Goal: Information Seeking & Learning: Learn about a topic

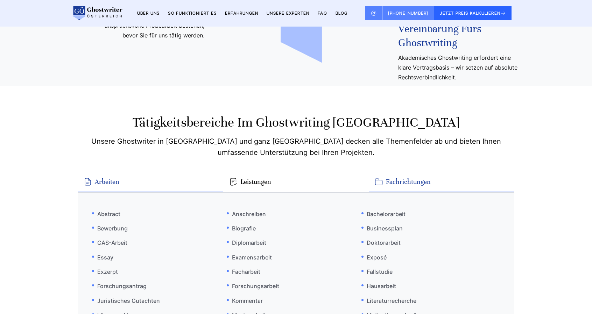
scroll to position [4026, 0]
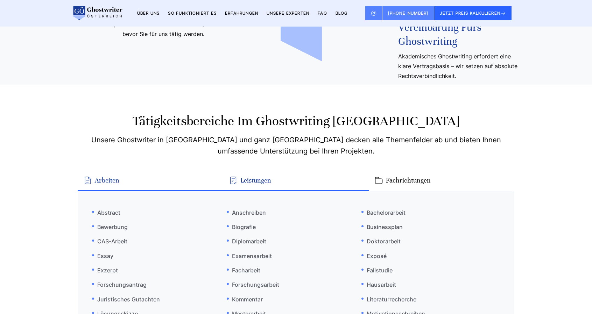
click at [252, 171] on button "Leistungen" at bounding box center [296, 181] width 146 height 20
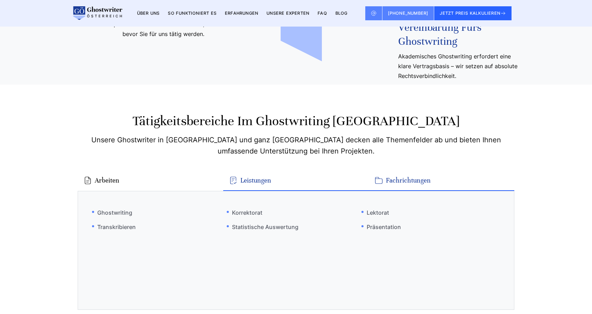
click at [391, 171] on button "Fachrichtungen" at bounding box center [442, 181] width 146 height 20
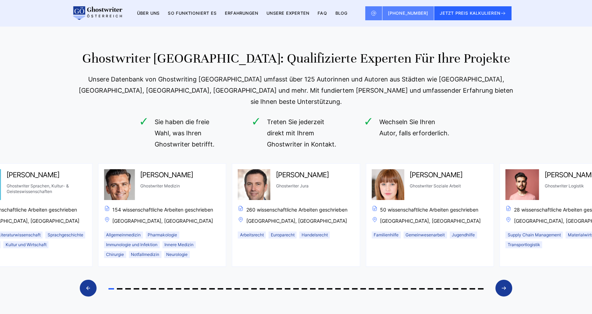
scroll to position [3552, 0]
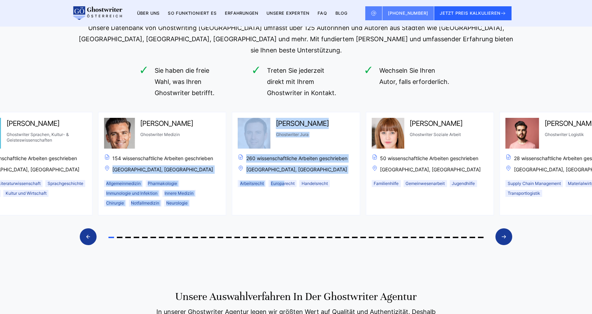
drag, startPoint x: 364, startPoint y: 106, endPoint x: 282, endPoint y: 127, distance: 84.5
click at [282, 127] on div "[PERSON_NAME] Ghostwriter Marketing, Personalmanagement & Controlling 182 wisse…" at bounding box center [296, 183] width 436 height 142
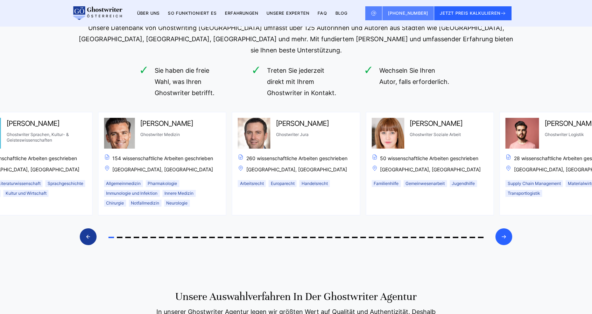
click at [500, 229] on div "Next slide" at bounding box center [504, 237] width 17 height 17
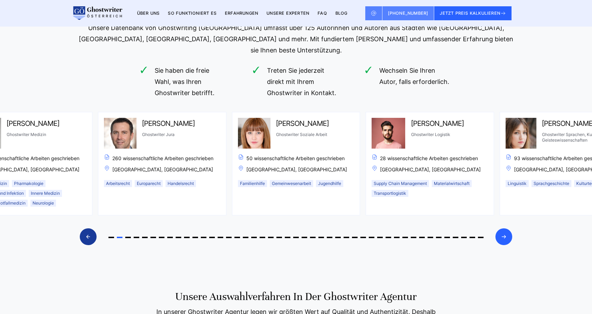
click at [500, 229] on div "Next slide" at bounding box center [504, 237] width 17 height 17
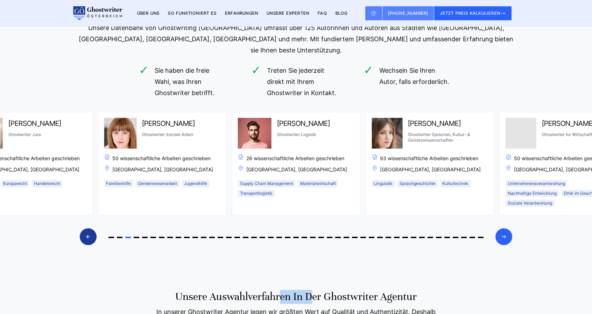
click at [500, 229] on div "Next slide" at bounding box center [504, 237] width 17 height 17
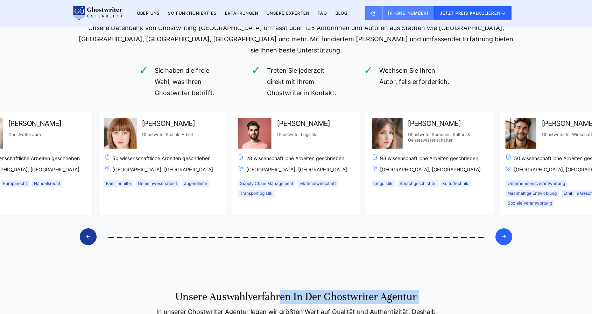
click at [500, 229] on div "Next slide" at bounding box center [504, 237] width 17 height 17
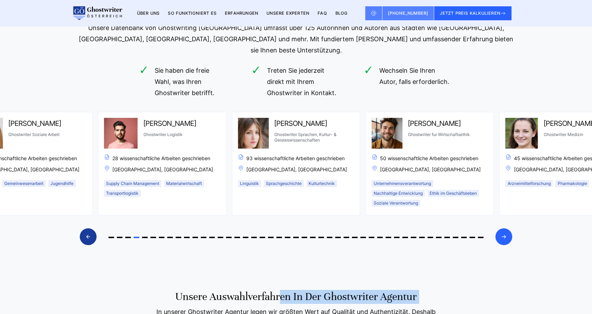
click at [500, 229] on div "Next slide" at bounding box center [504, 237] width 17 height 17
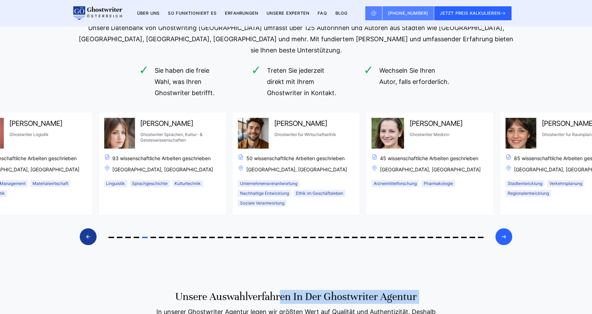
click at [500, 229] on div "Next slide" at bounding box center [504, 237] width 17 height 17
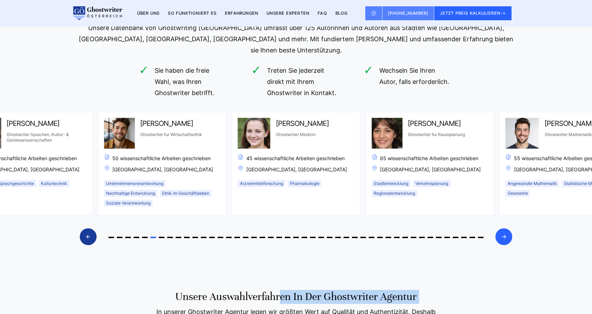
click at [500, 229] on div "Next slide" at bounding box center [504, 237] width 17 height 17
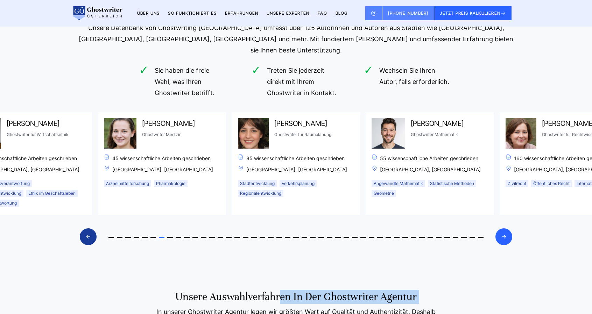
click at [500, 229] on div "Next slide" at bounding box center [504, 237] width 17 height 17
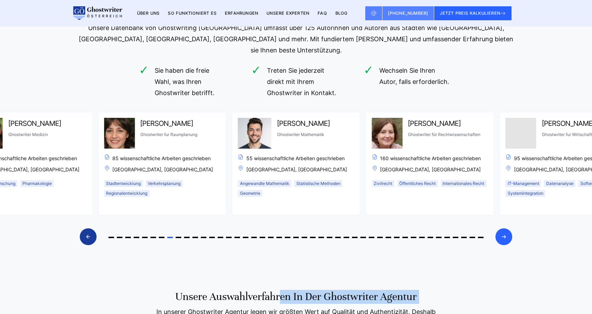
click at [500, 229] on div "Next slide" at bounding box center [504, 237] width 17 height 17
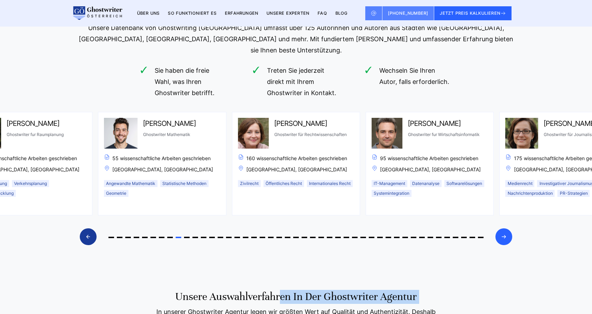
click at [500, 229] on div "Next slide" at bounding box center [504, 237] width 17 height 17
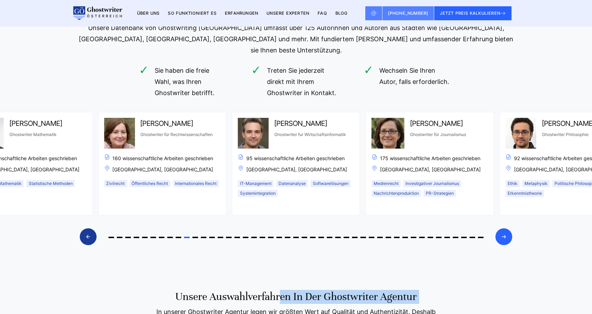
click at [500, 229] on div "Next slide" at bounding box center [504, 237] width 17 height 17
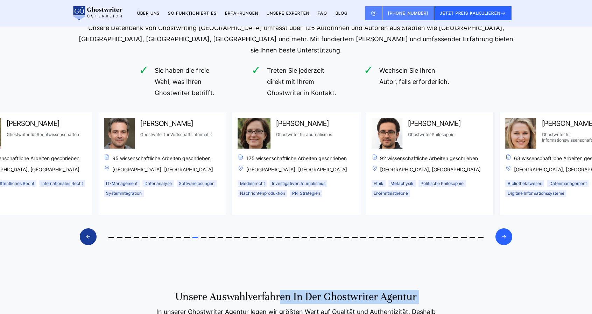
click at [500, 229] on div "Next slide" at bounding box center [504, 237] width 17 height 17
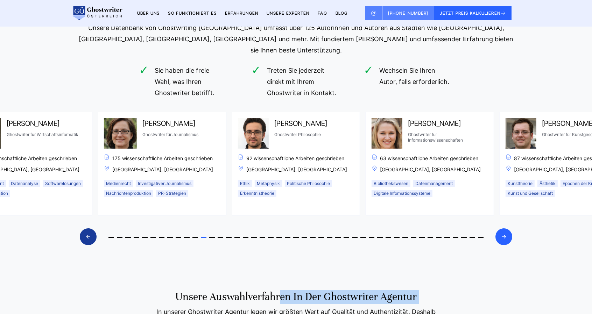
click at [500, 229] on div "Next slide" at bounding box center [504, 237] width 17 height 17
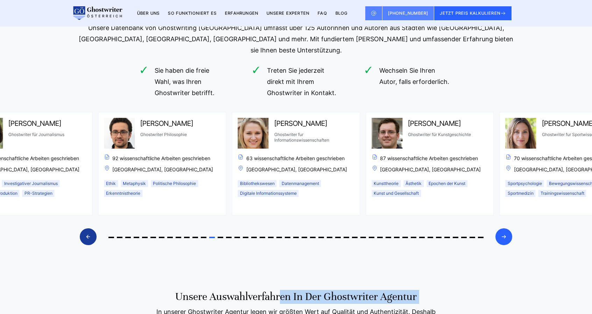
click at [500, 229] on div "Next slide" at bounding box center [504, 237] width 17 height 17
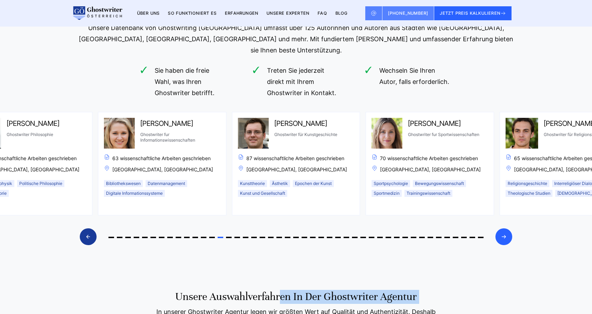
click at [500, 229] on div "Next slide" at bounding box center [504, 237] width 17 height 17
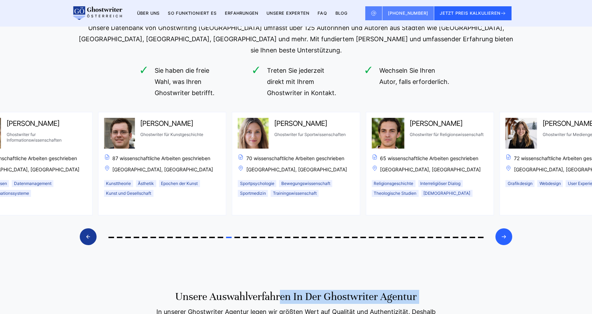
click at [500, 229] on div "Next slide" at bounding box center [504, 237] width 17 height 17
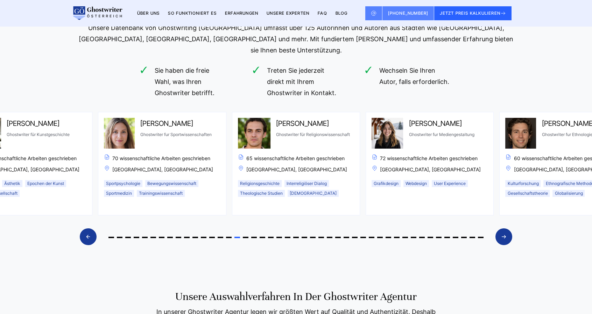
click at [533, 166] on div "Ghostwriter [GEOGRAPHIC_DATA]: Qualifizierte Experten für Ihre Projekte Unsere …" at bounding box center [296, 127] width 592 height 256
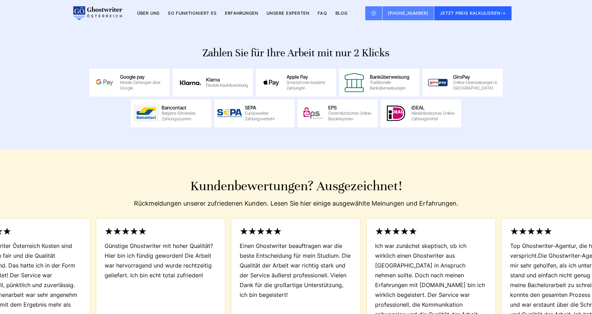
scroll to position [3094, 0]
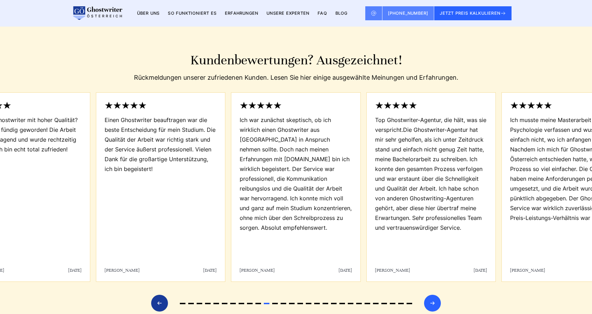
click at [434, 302] on icon "Next slide" at bounding box center [433, 303] width 4 height 3
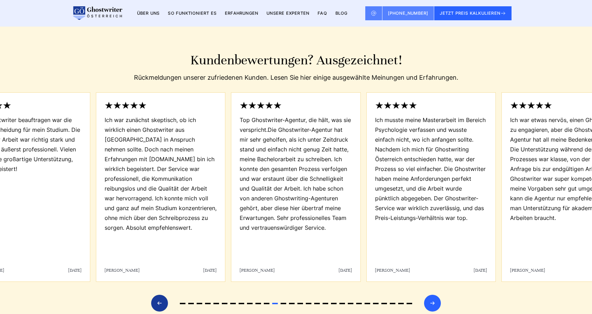
click at [434, 302] on icon "Next slide" at bounding box center [433, 303] width 4 height 3
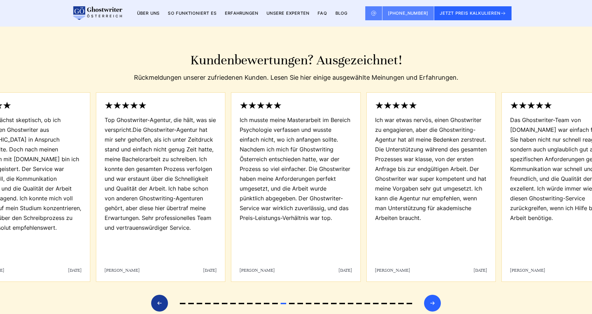
click at [434, 302] on icon "Next slide" at bounding box center [433, 303] width 4 height 3
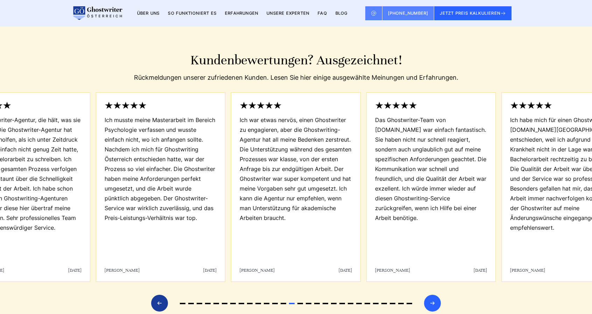
click at [434, 302] on icon "Next slide" at bounding box center [433, 303] width 4 height 3
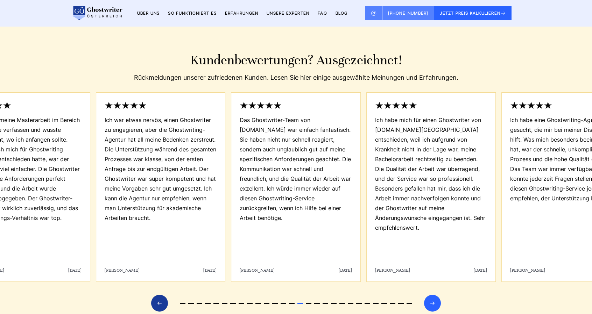
click at [434, 302] on icon "Next slide" at bounding box center [433, 303] width 4 height 3
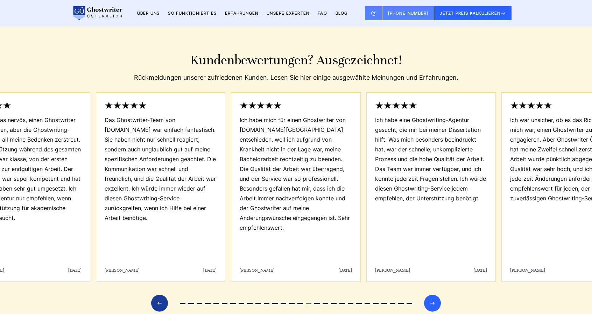
click at [434, 302] on icon "Next slide" at bounding box center [433, 303] width 4 height 3
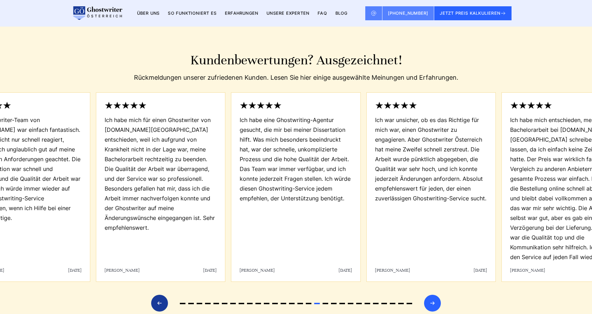
click at [434, 302] on icon "Next slide" at bounding box center [433, 303] width 4 height 3
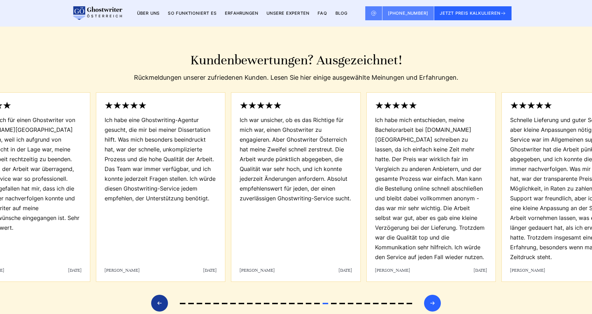
click at [434, 302] on icon "Next slide" at bounding box center [433, 303] width 4 height 3
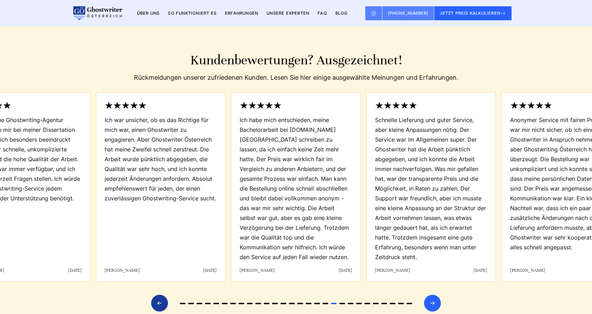
click at [434, 302] on icon "Next slide" at bounding box center [433, 303] width 4 height 3
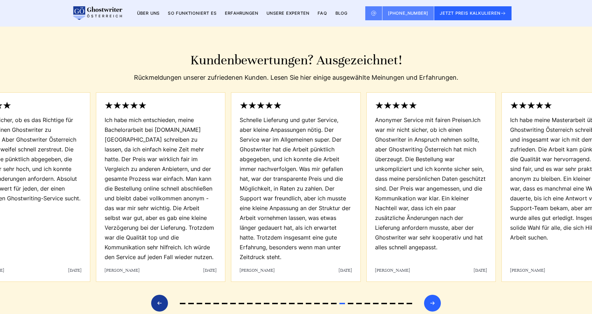
click at [434, 302] on icon "Next slide" at bounding box center [433, 303] width 4 height 3
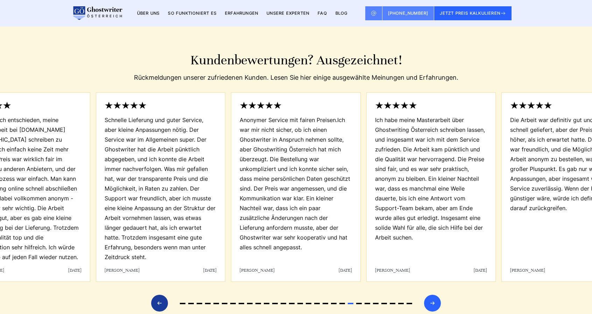
click at [434, 302] on icon "Next slide" at bounding box center [433, 303] width 4 height 3
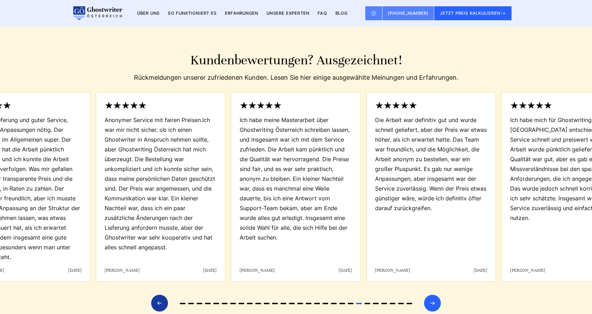
click at [434, 302] on icon "Next slide" at bounding box center [433, 303] width 4 height 3
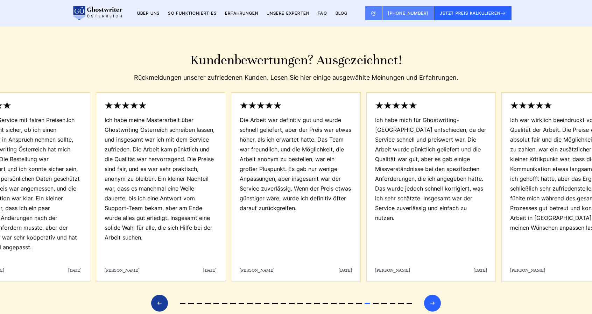
click at [434, 302] on icon "Next slide" at bounding box center [433, 303] width 4 height 3
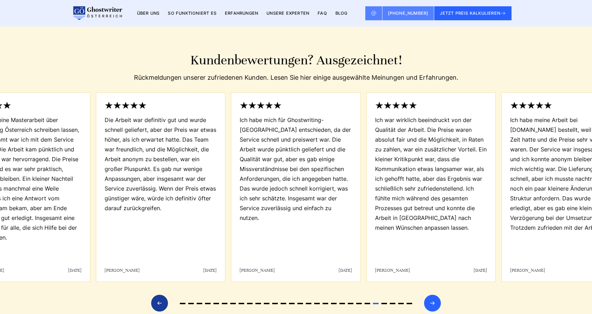
click at [434, 302] on icon "Next slide" at bounding box center [433, 303] width 4 height 3
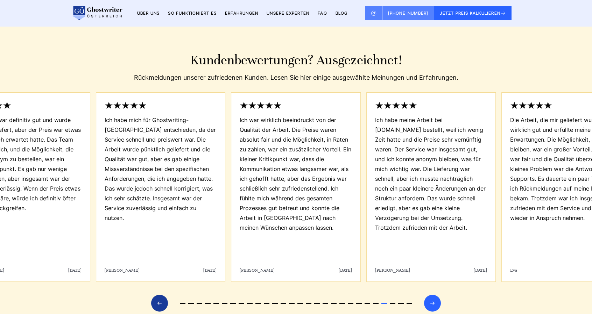
click at [434, 302] on icon "Next slide" at bounding box center [433, 303] width 4 height 3
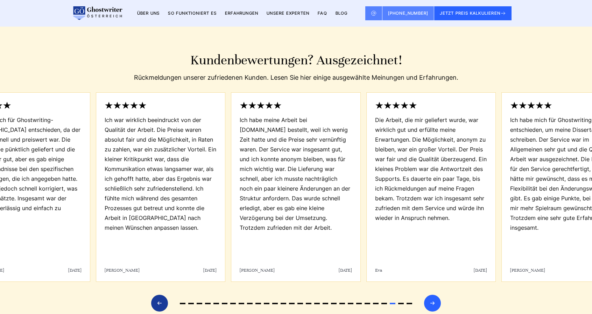
click at [434, 302] on icon "Next slide" at bounding box center [433, 303] width 4 height 3
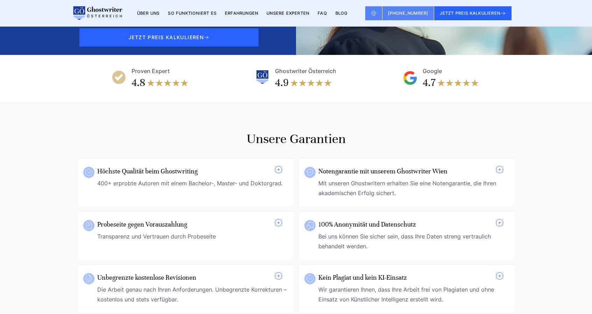
scroll to position [0, 0]
